Goal: Check status

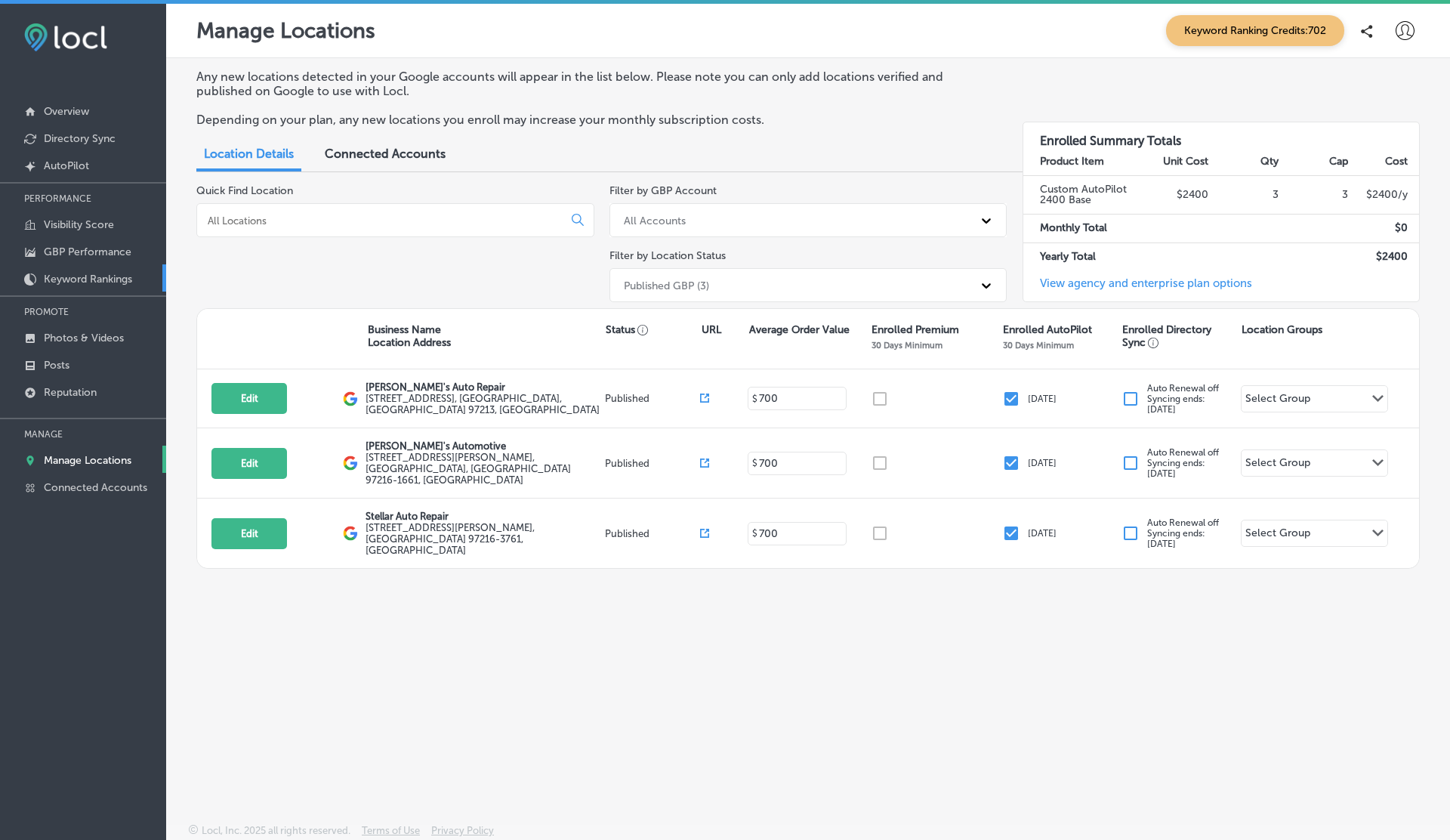
click at [94, 265] on link "Keyword Rankings" at bounding box center [83, 278] width 166 height 27
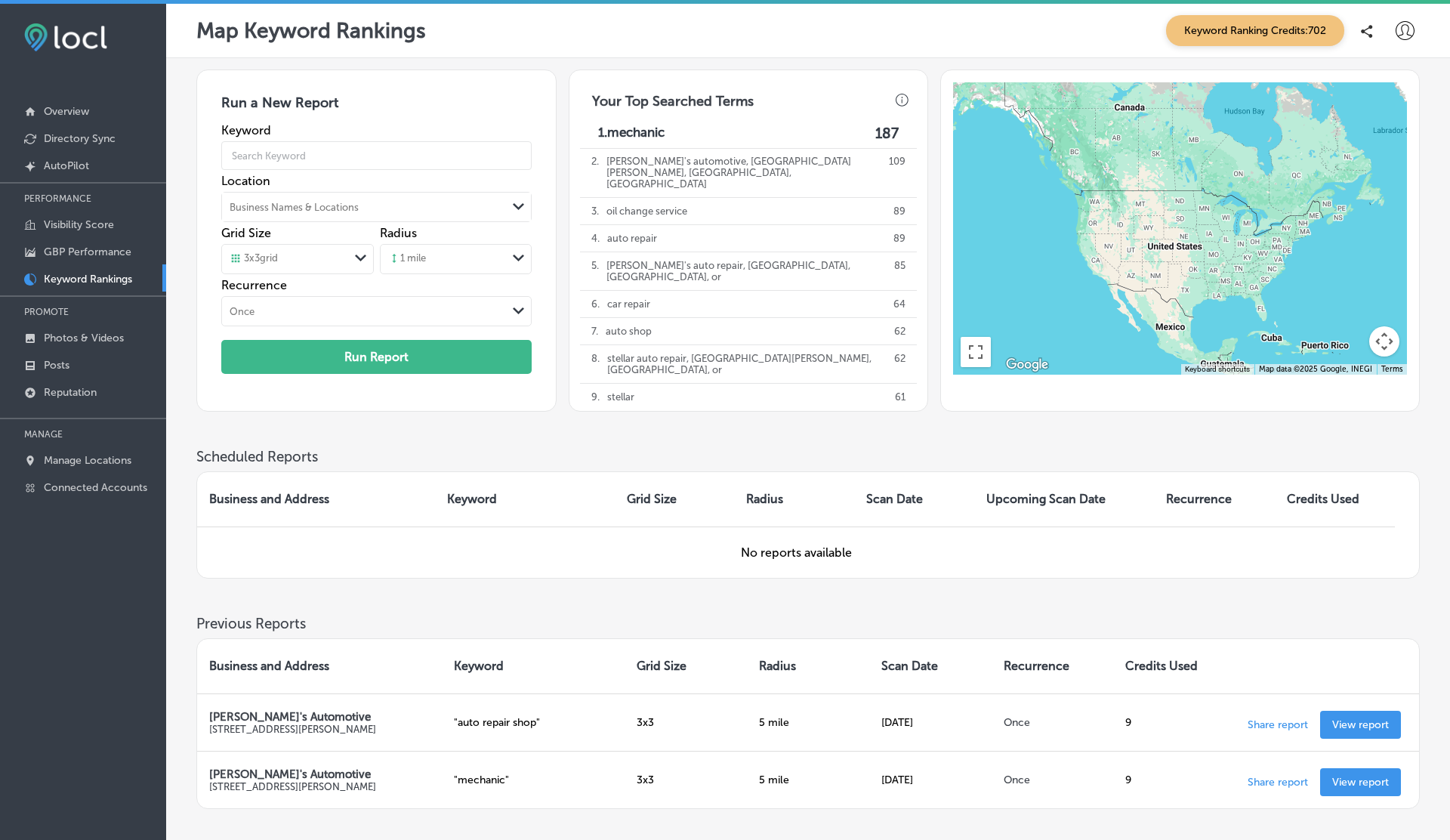
scroll to position [102, 0]
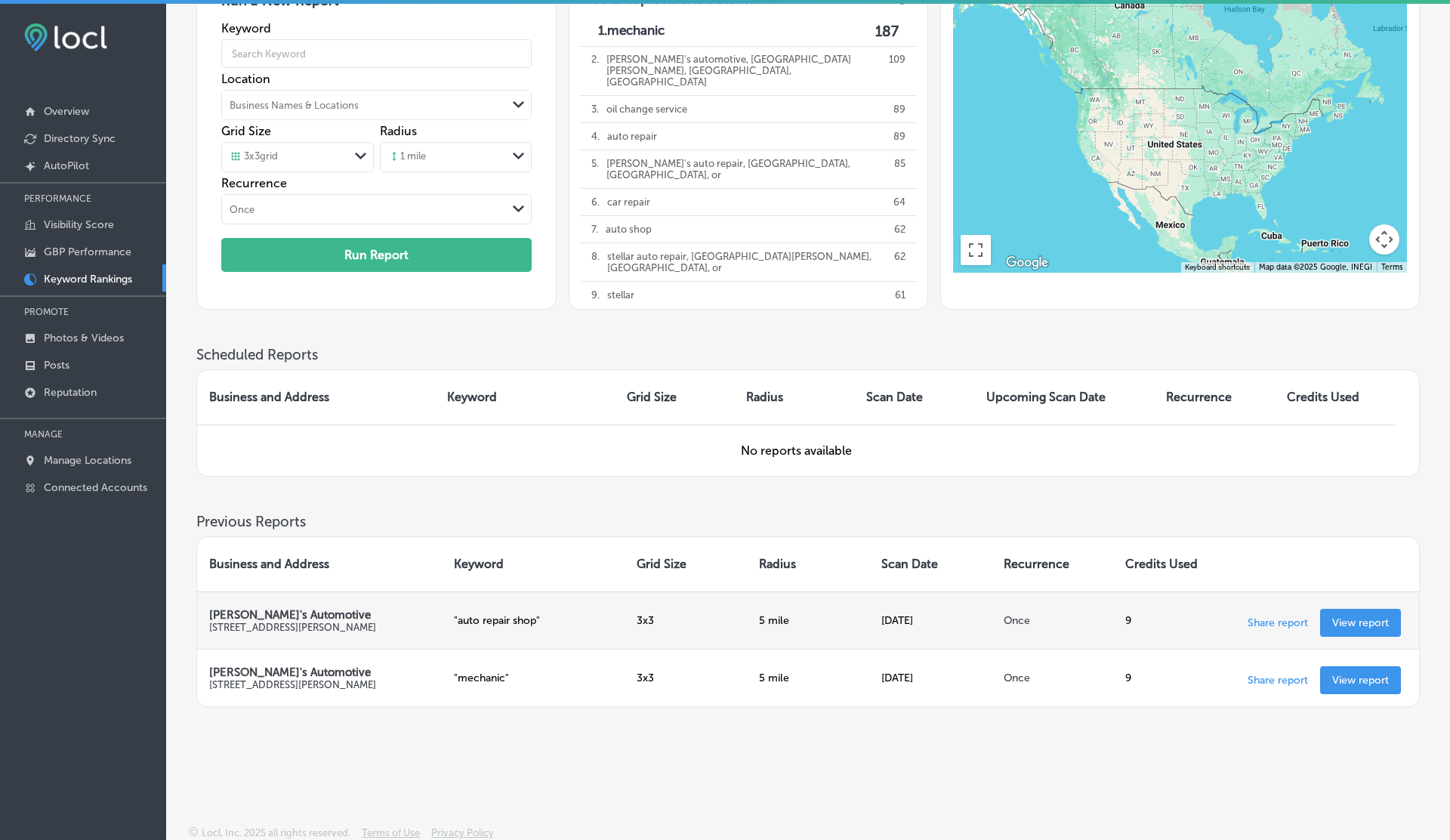
click at [1368, 620] on p "View report" at bounding box center [1361, 623] width 57 height 13
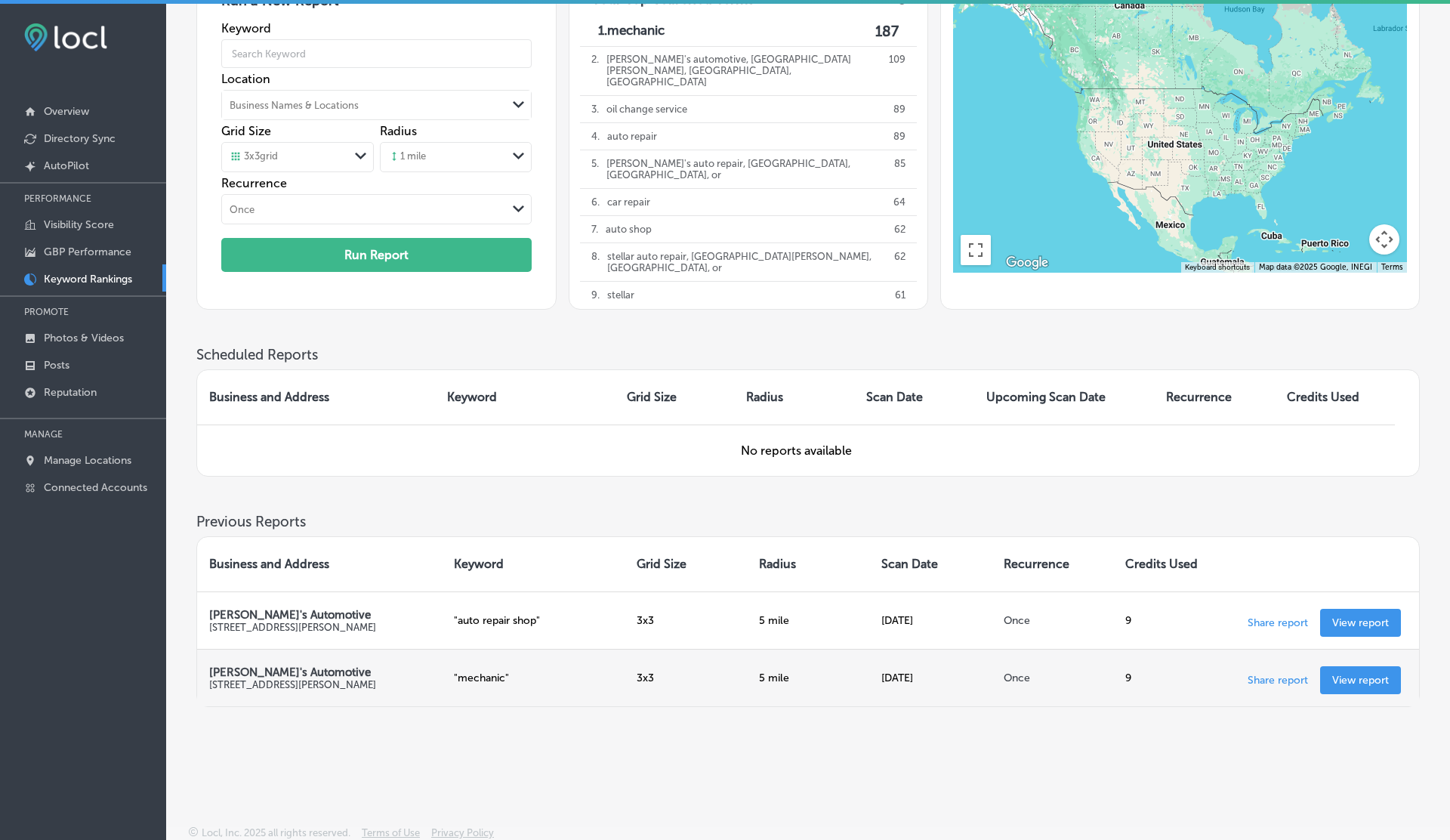
click at [1356, 674] on p "View report" at bounding box center [1361, 679] width 57 height 13
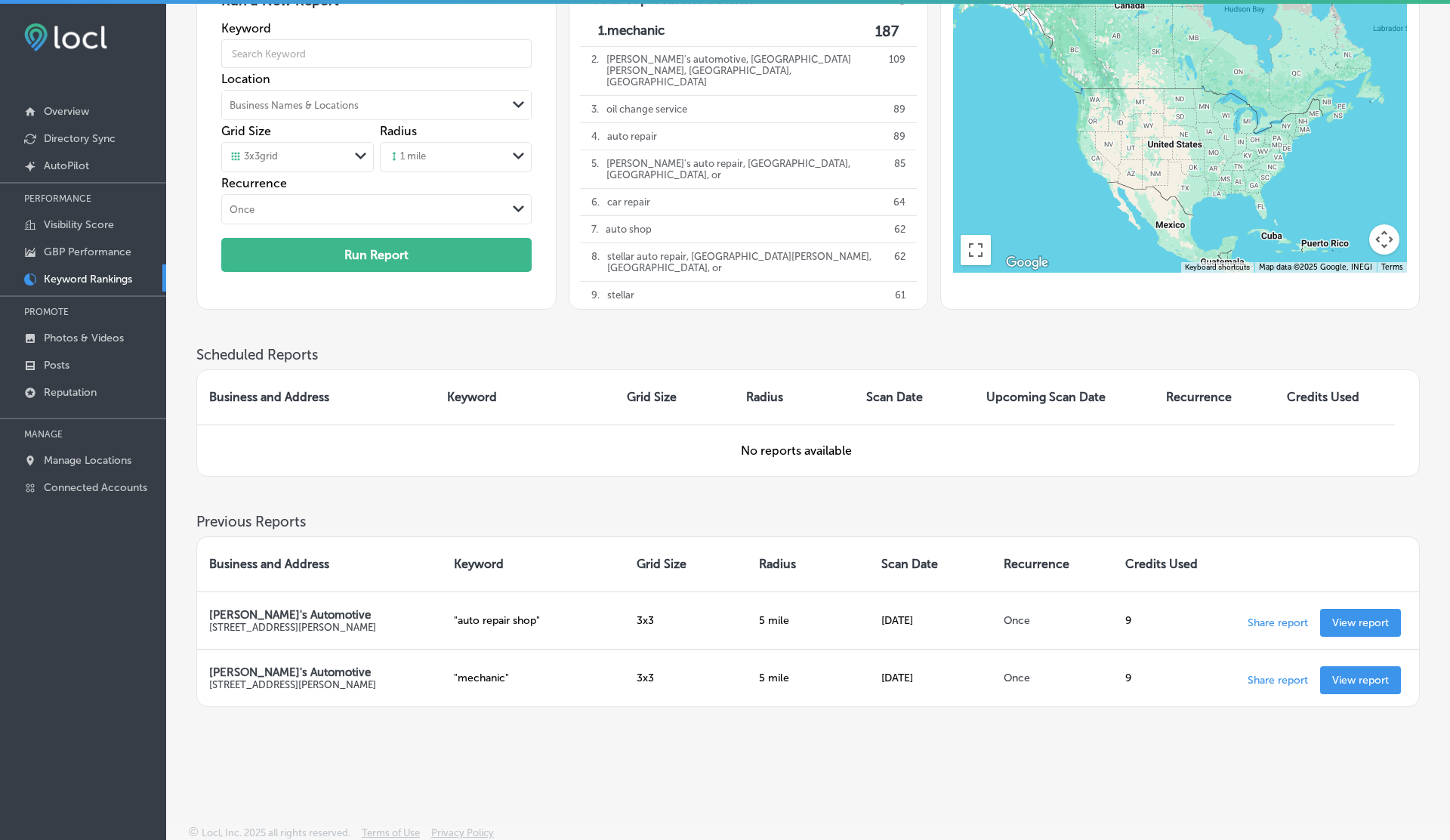
scroll to position [0, 0]
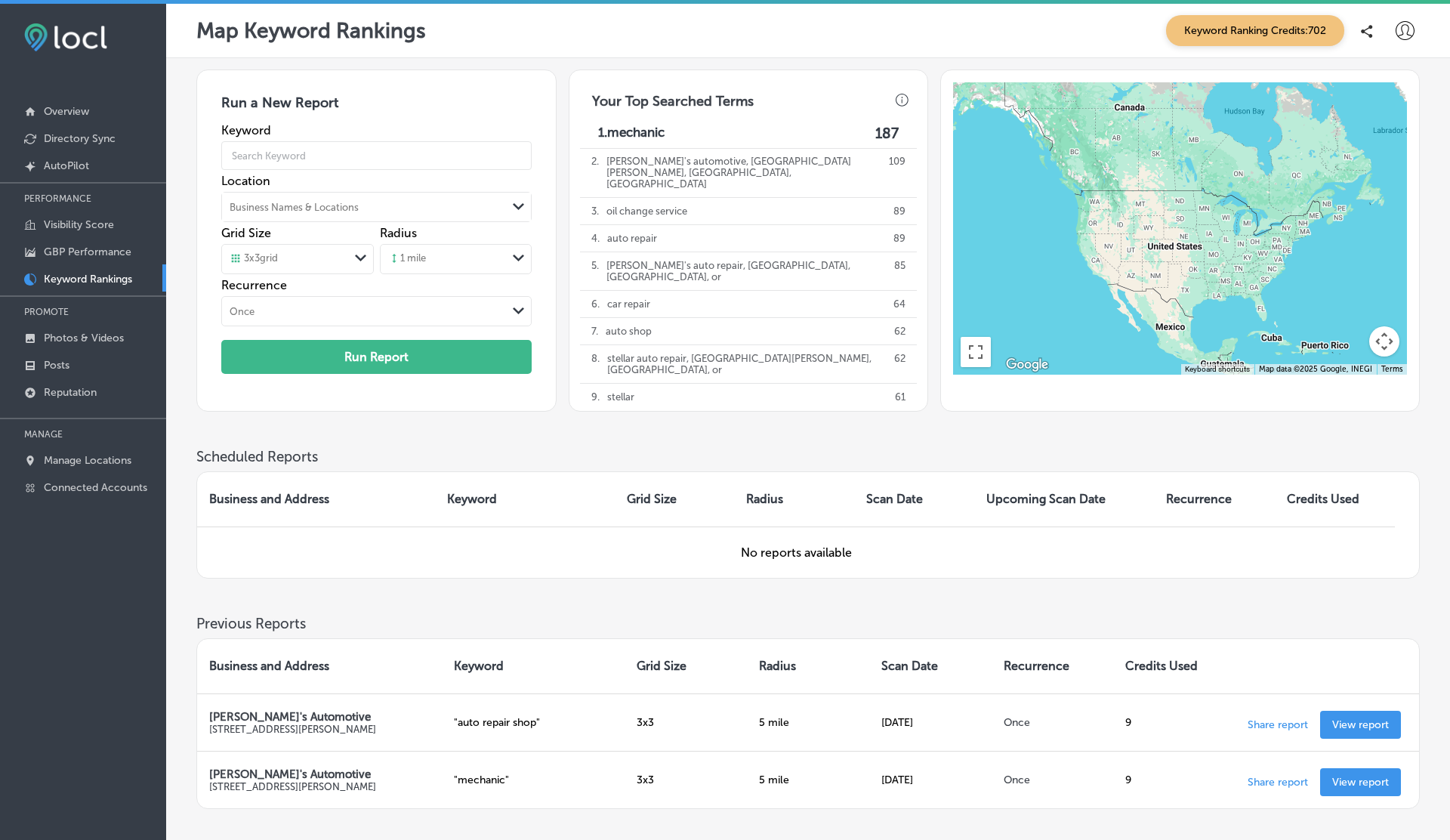
click at [1412, 26] on icon at bounding box center [1406, 31] width 19 height 19
click at [1386, 160] on p "Log Out" at bounding box center [1372, 162] width 45 height 18
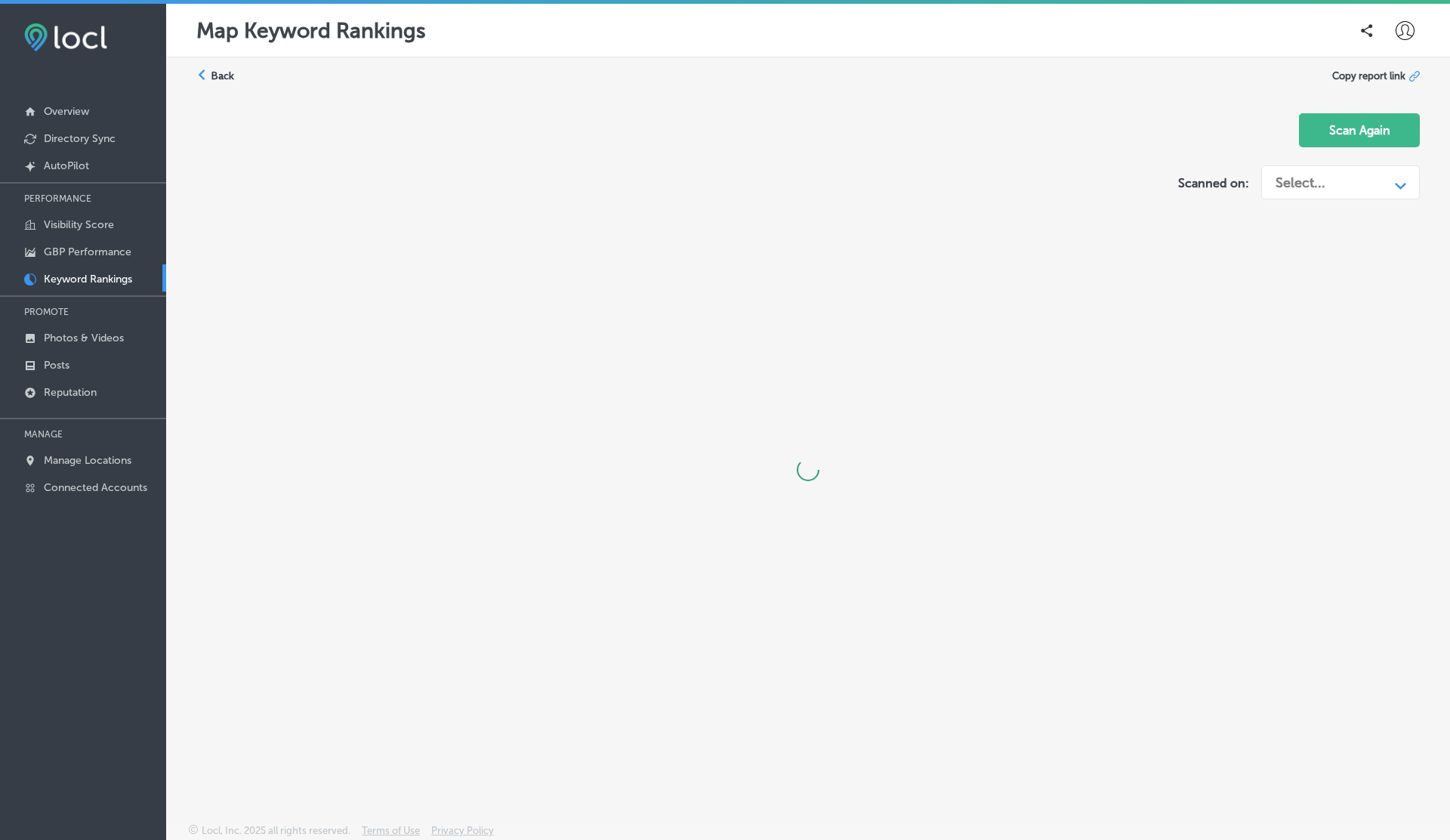
click at [1370, 182] on div "Select..." at bounding box center [1329, 183] width 121 height 29
click at [1370, 182] on div "[DATE]" at bounding box center [1329, 186] width 121 height 29
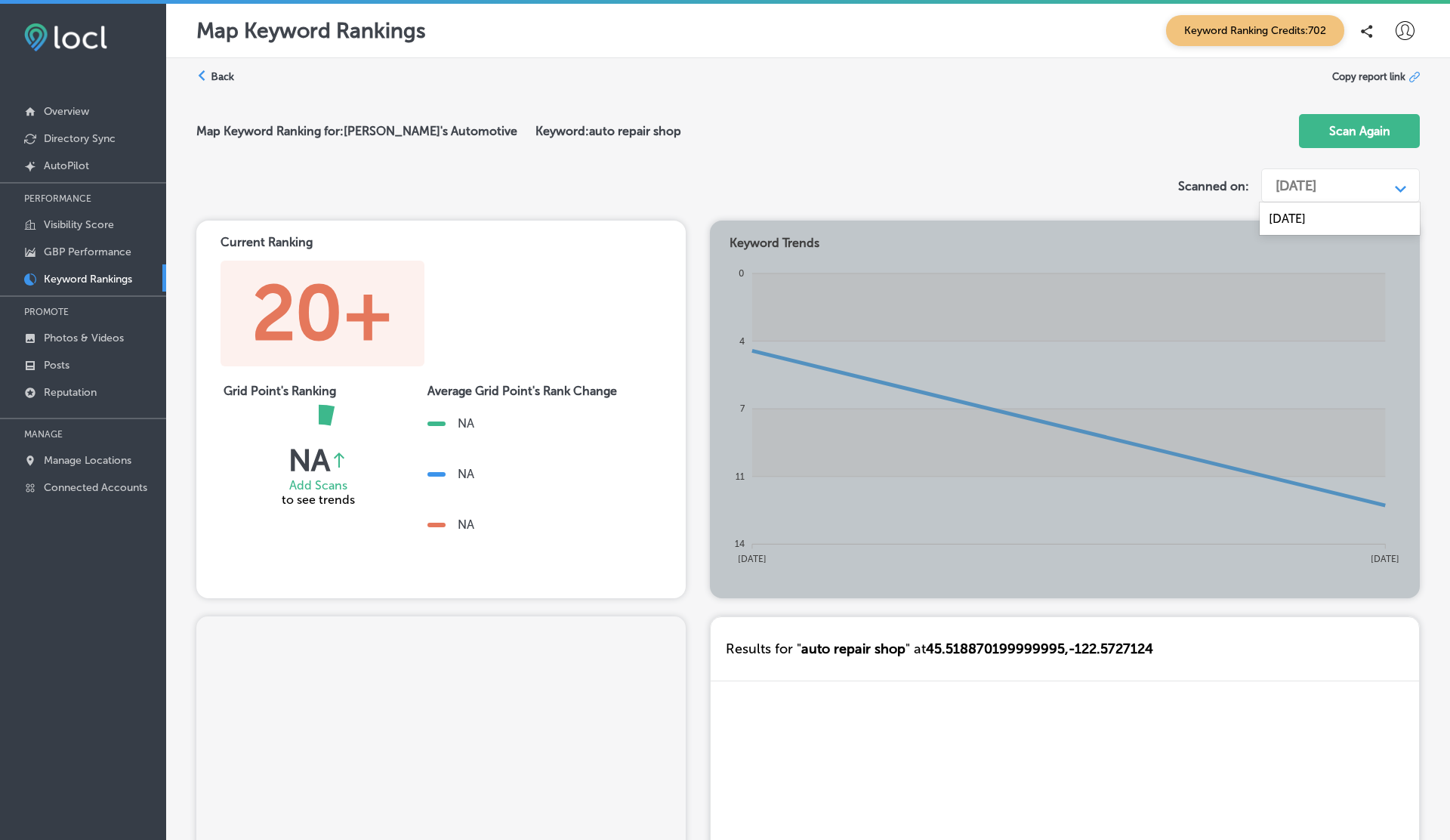
click at [1370, 182] on div "[DATE]" at bounding box center [1329, 186] width 121 height 29
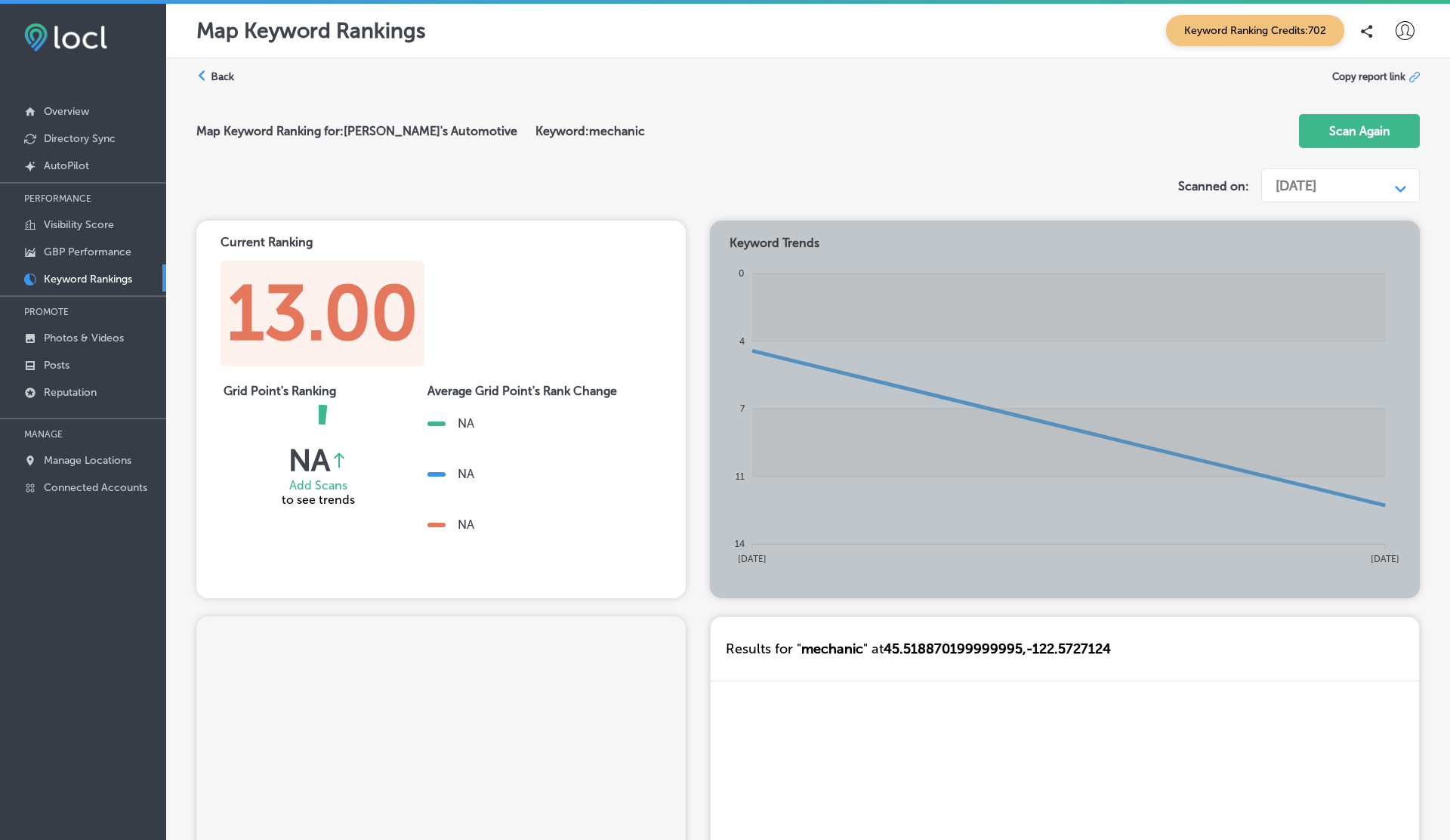
click at [1316, 177] on div "[DATE]" at bounding box center [1296, 185] width 40 height 16
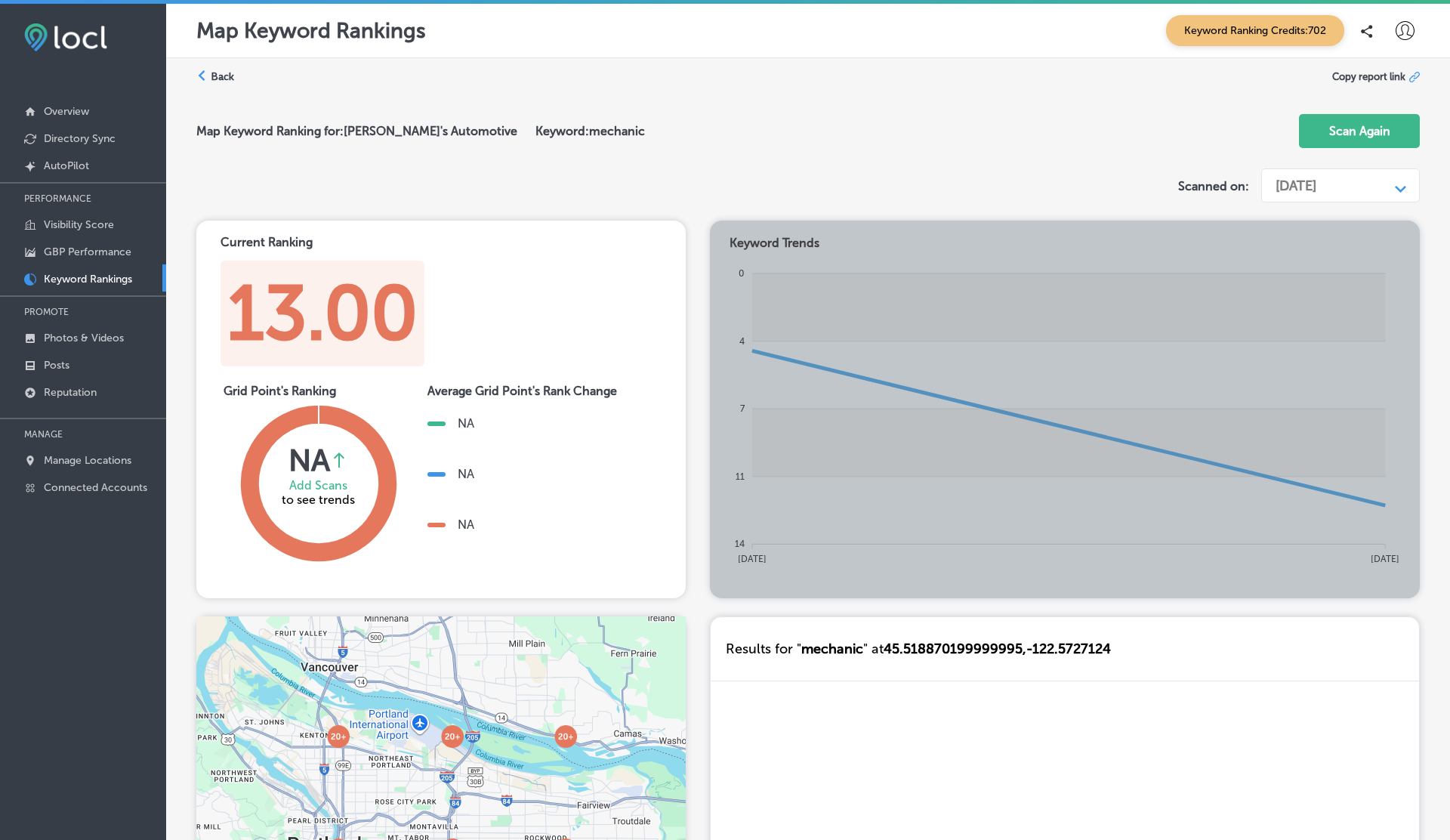
click at [1316, 177] on div "[DATE]" at bounding box center [1296, 185] width 40 height 16
